Goal: Register for event/course

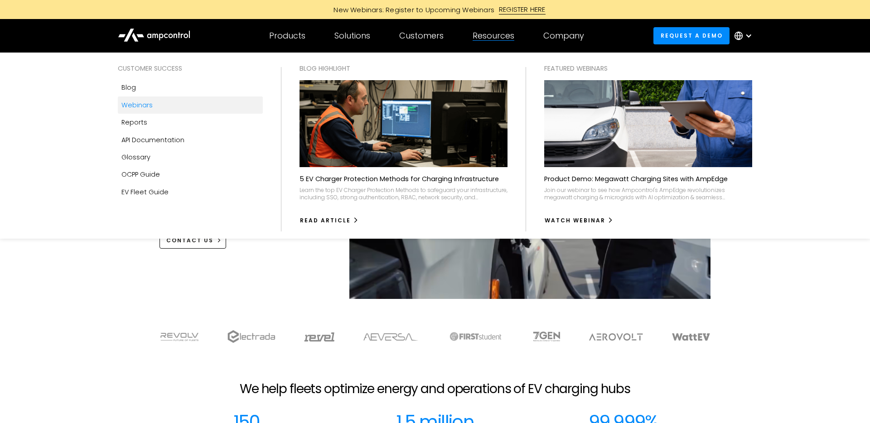
click at [173, 107] on link "Webinars" at bounding box center [190, 105] width 145 height 17
click at [168, 103] on link "Webinars" at bounding box center [190, 105] width 145 height 17
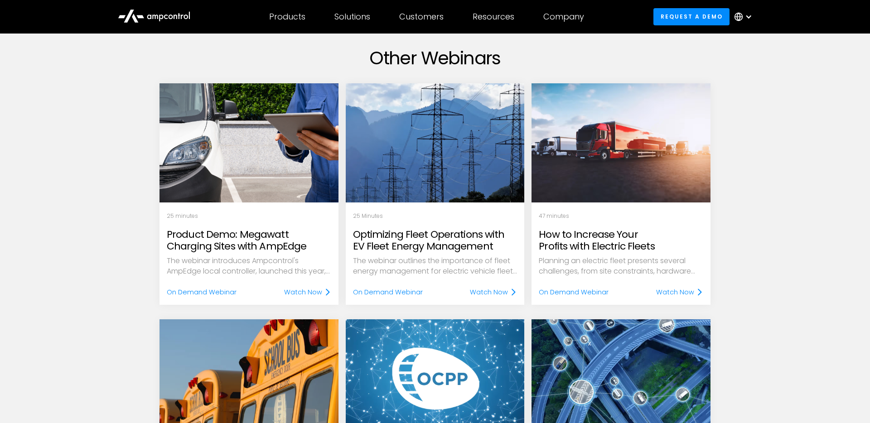
scroll to position [489, 0]
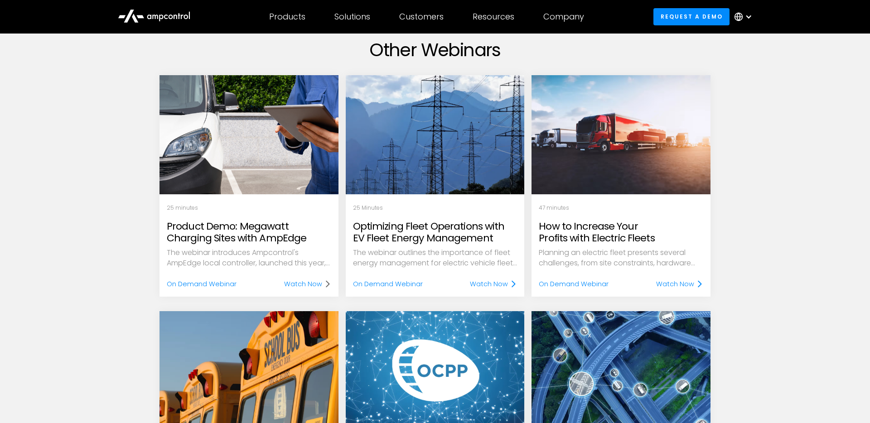
click at [299, 286] on div "Watch Now" at bounding box center [303, 284] width 38 height 10
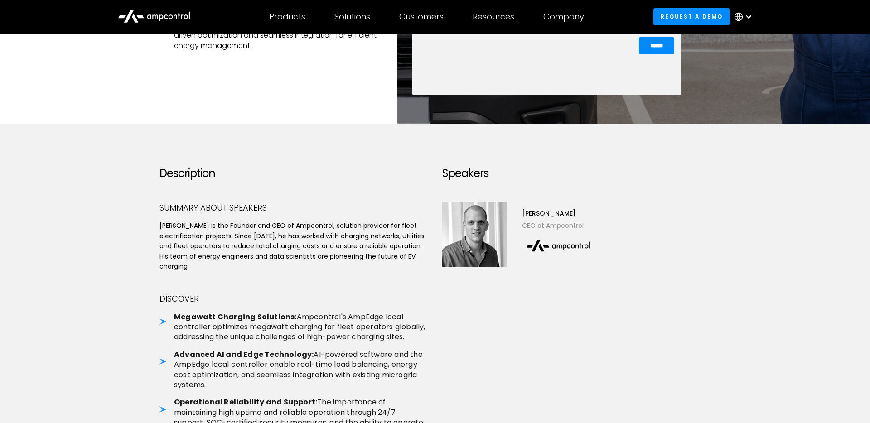
scroll to position [201, 0]
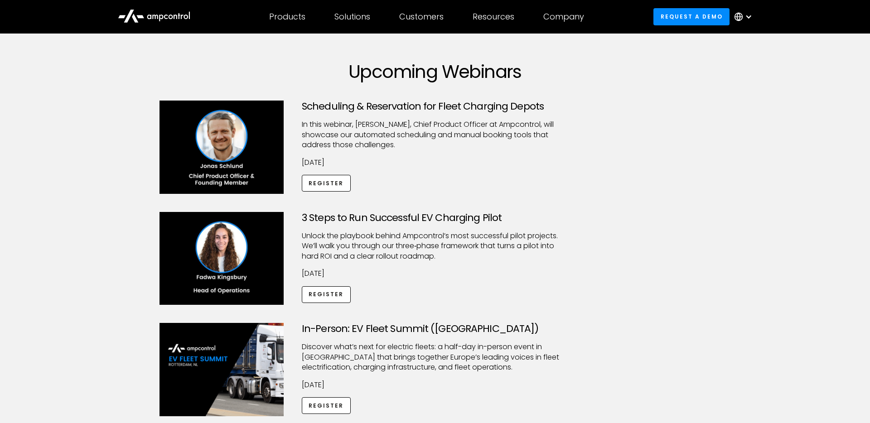
scroll to position [33, 0]
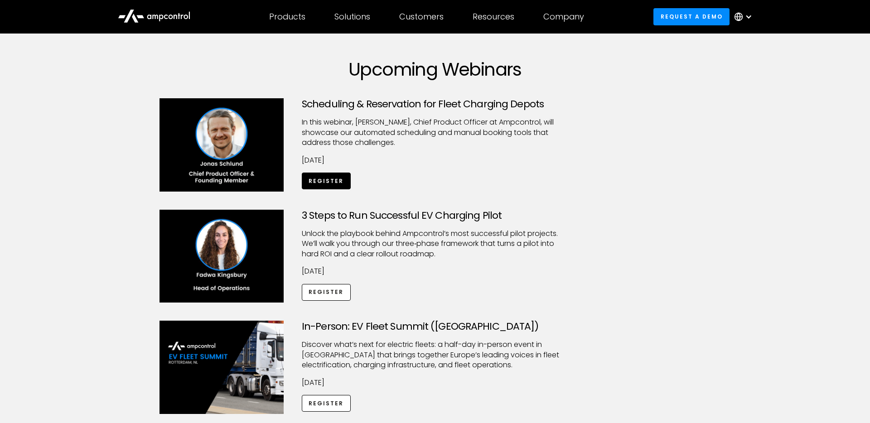
click at [315, 182] on link "Register" at bounding box center [326, 181] width 49 height 17
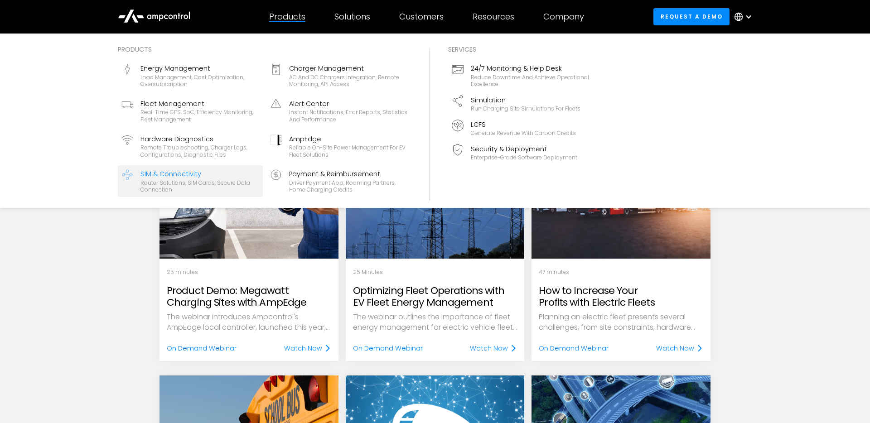
scroll to position [437, 0]
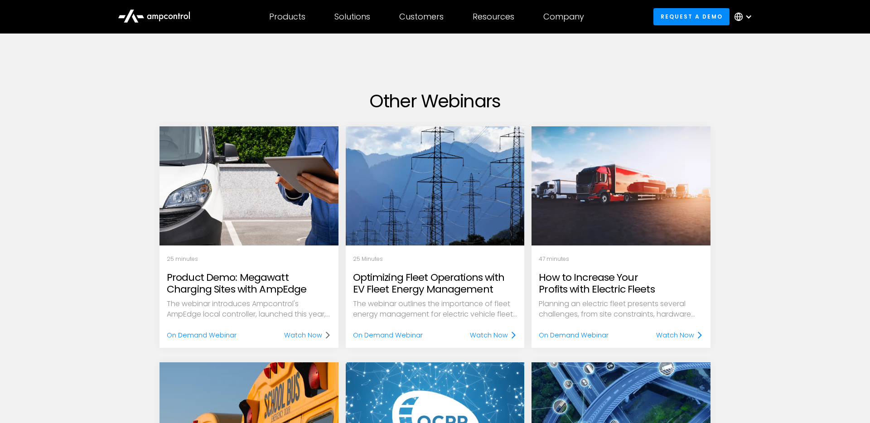
click at [301, 332] on div "Watch Now" at bounding box center [303, 335] width 38 height 10
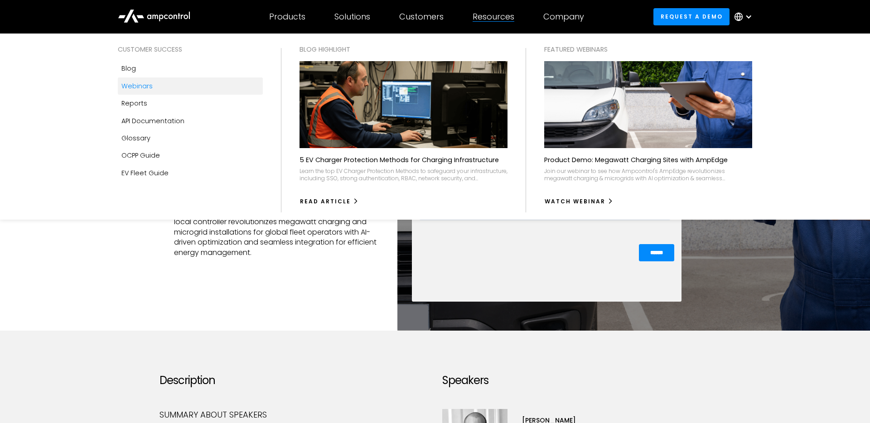
click at [137, 82] on div "Webinars" at bounding box center [136, 86] width 31 height 10
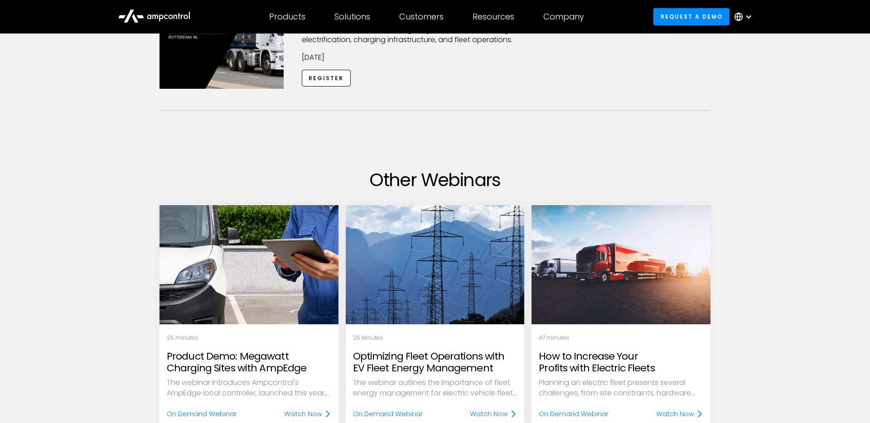
scroll to position [404, 0]
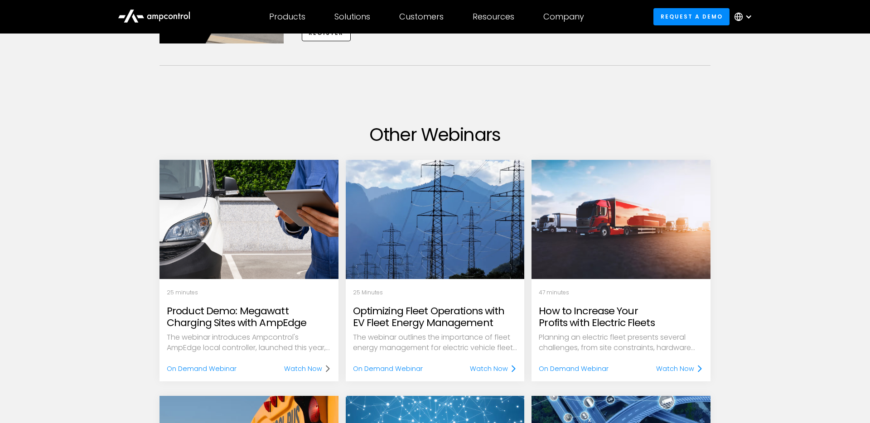
click at [286, 373] on div "Watch Now" at bounding box center [303, 369] width 38 height 10
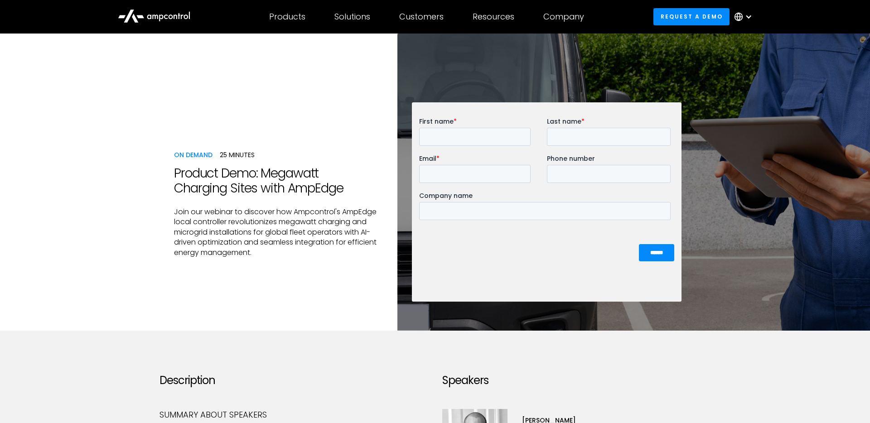
click at [286, 310] on div "**********" at bounding box center [435, 182] width 522 height 297
